Goal: Task Accomplishment & Management: Complete application form

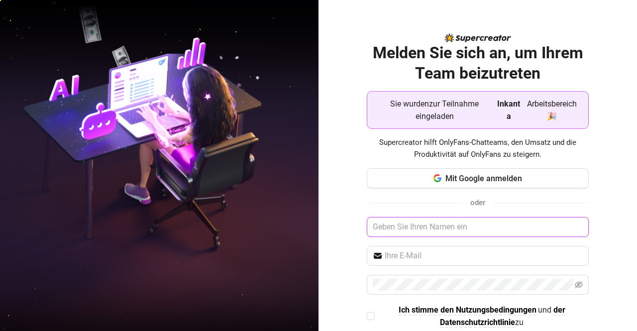
click at [432, 221] on input "text" at bounding box center [478, 227] width 222 height 20
type input "Dino"
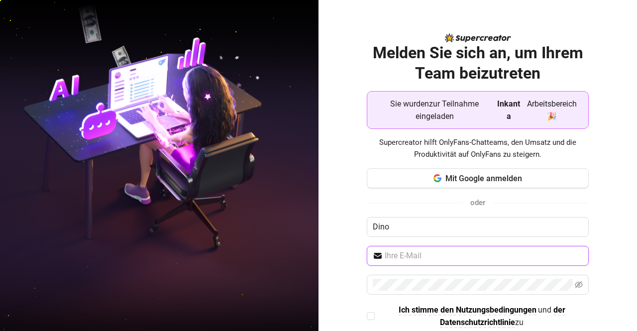
click at [422, 251] on input "text" at bounding box center [483, 256] width 198 height 12
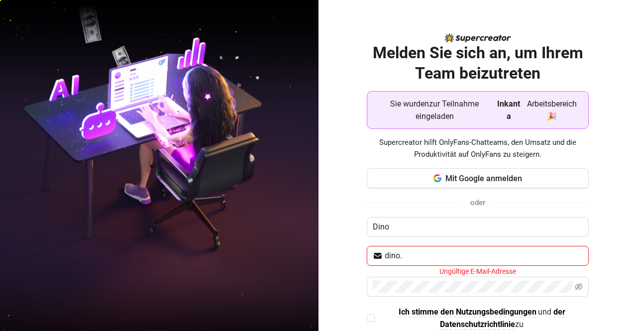
type input "dino.ferrari@hotmail.de"
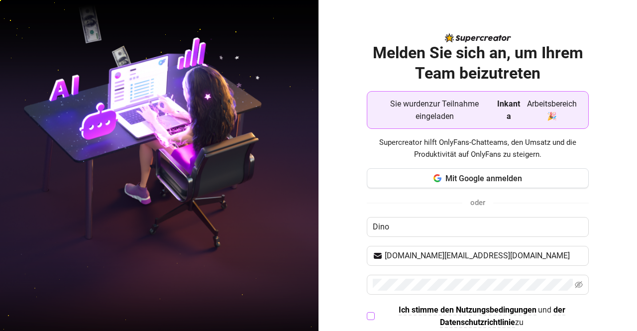
click at [367, 312] on input "Ich stimme den Nutzungsbedingungen und der Datenschutzrichtlinie zu" at bounding box center [370, 315] width 7 height 7
checkbox input "true"
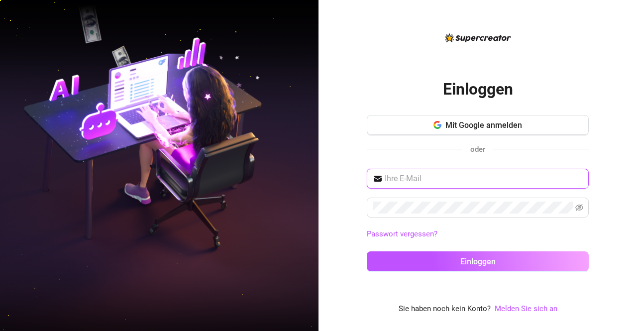
type input "dino.ferrari@hotmail.de"
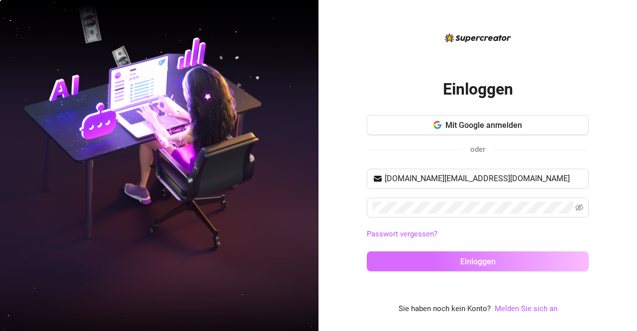
click at [449, 267] on button "Einloggen" at bounding box center [478, 261] width 222 height 20
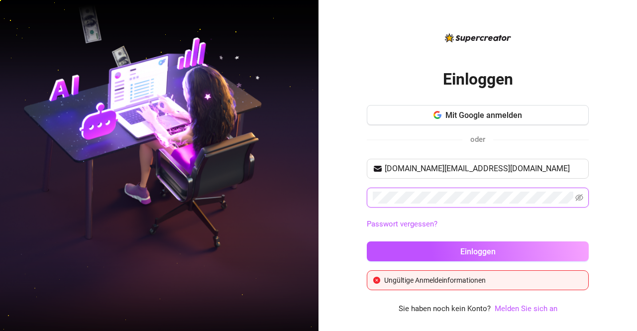
click at [577, 197] on icon "Auge unsichtbar" at bounding box center [579, 197] width 8 height 7
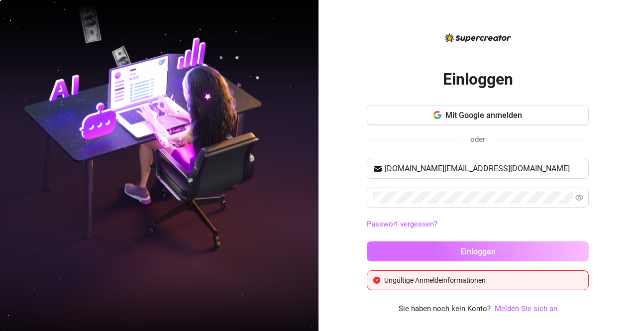
click at [402, 247] on button "Einloggen" at bounding box center [478, 251] width 222 height 20
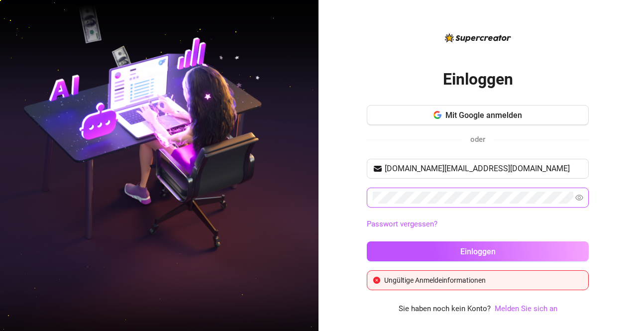
click at [358, 210] on div "Einloggen Mit Google anmelden oder dino.ferrari@hotmail.de Passwort vergessen? …" at bounding box center [477, 165] width 318 height 331
click at [367, 241] on button "Einloggen" at bounding box center [478, 251] width 222 height 20
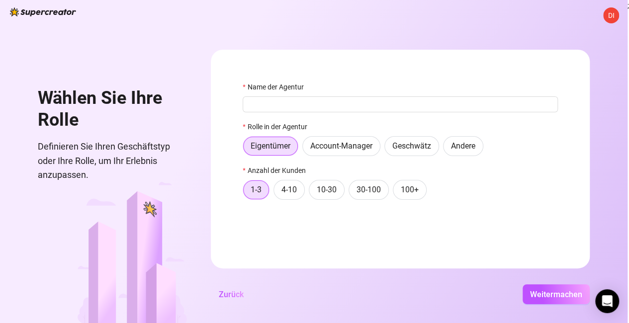
click at [610, 15] on font "DI" at bounding box center [611, 15] width 6 height 8
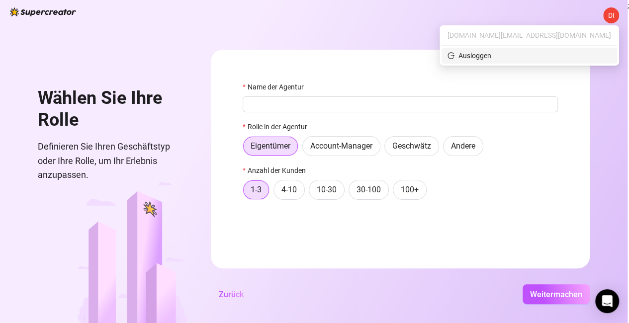
click at [491, 55] on font "Ausloggen" at bounding box center [475, 56] width 33 height 8
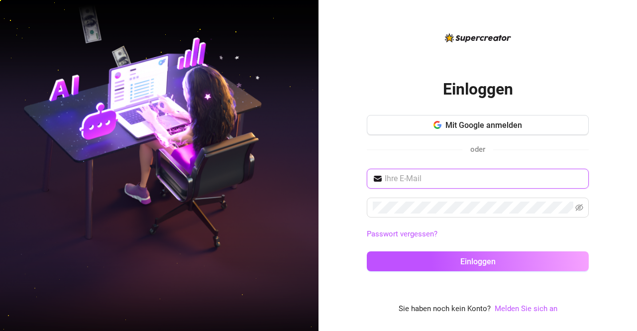
click at [462, 183] on input "text" at bounding box center [483, 179] width 198 height 12
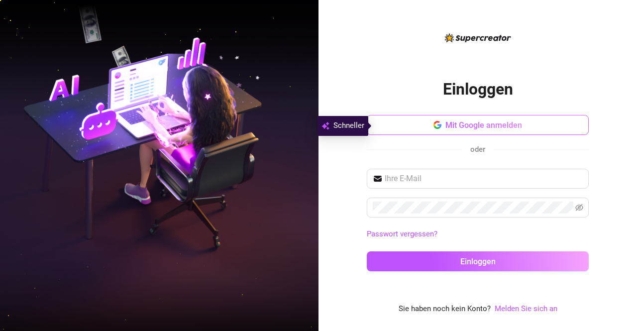
click at [503, 126] on font "Mit Google anmelden" at bounding box center [483, 124] width 77 height 9
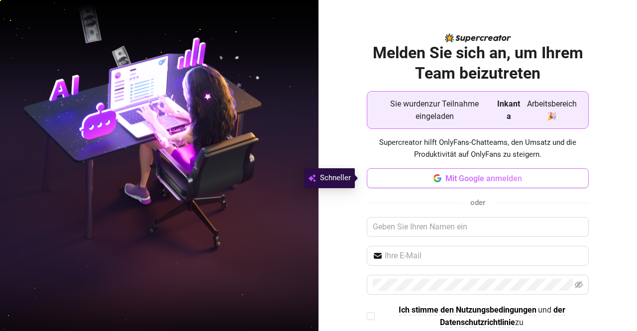
click at [468, 179] on font "Mit Google anmelden" at bounding box center [483, 178] width 77 height 9
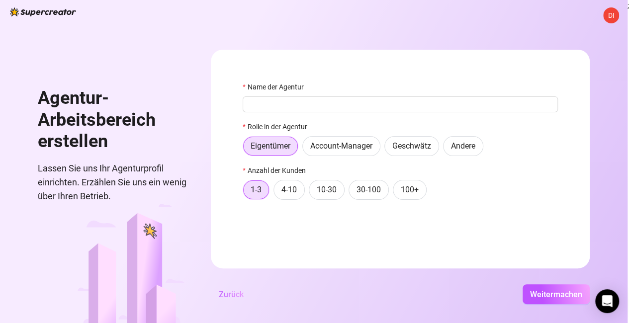
click at [229, 299] on font "Zurück" at bounding box center [231, 294] width 25 height 9
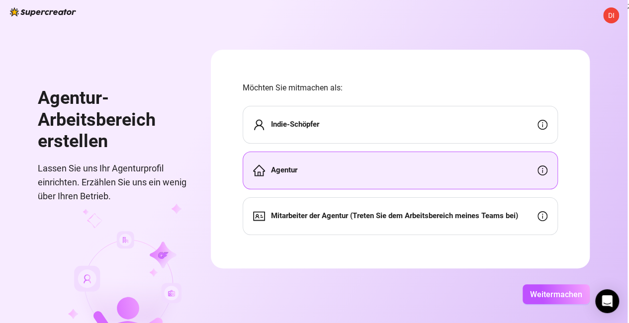
click at [372, 217] on font "Mitarbeiter der Agentur (Treten Sie dem Arbeitsbereich meines Teams bei)" at bounding box center [394, 215] width 247 height 9
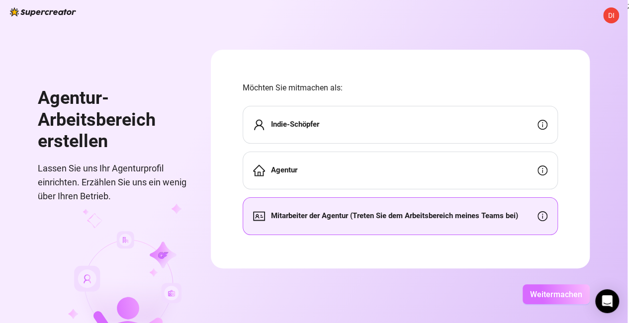
click at [552, 299] on font "Weitermachen" at bounding box center [556, 294] width 52 height 9
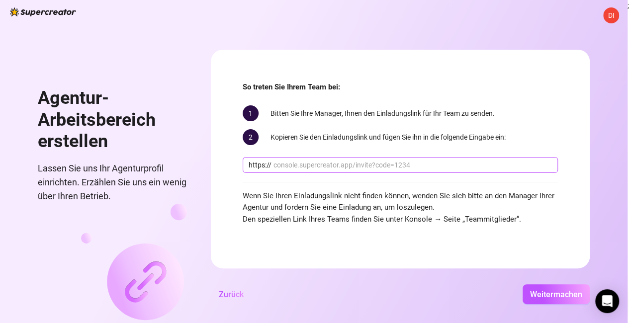
click at [415, 169] on input "text" at bounding box center [413, 165] width 279 height 11
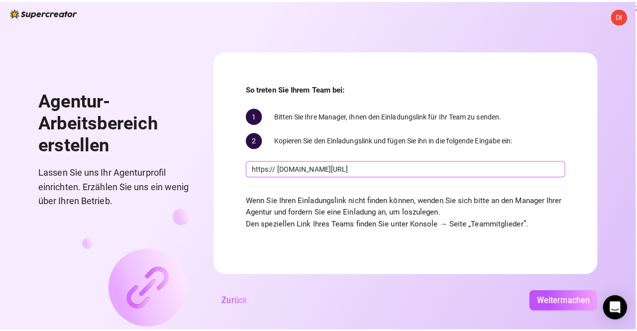
scroll to position [0, 20]
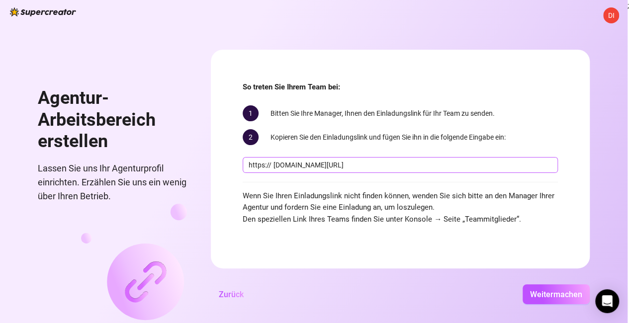
type input "[DOMAIN_NAME][URL]"
click at [523, 285] on button "Weitermachen" at bounding box center [556, 295] width 67 height 20
